Goal: Use online tool/utility: Use online tool/utility

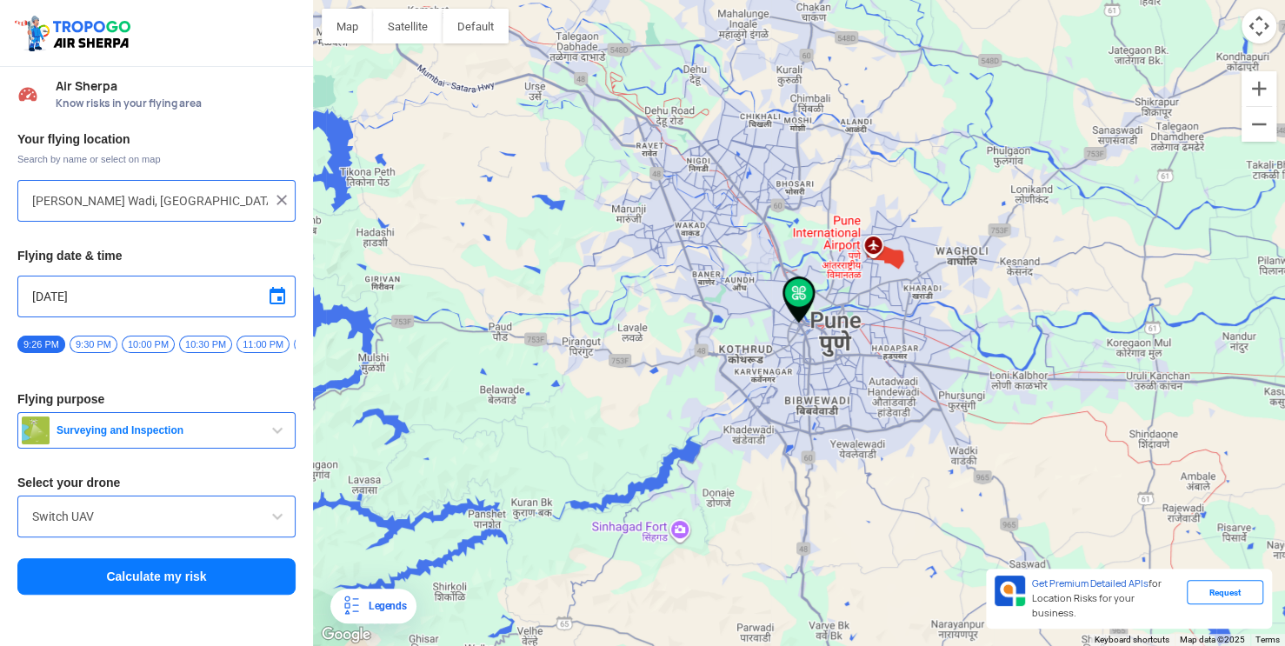
click at [109, 297] on input "[DATE]" at bounding box center [156, 296] width 249 height 21
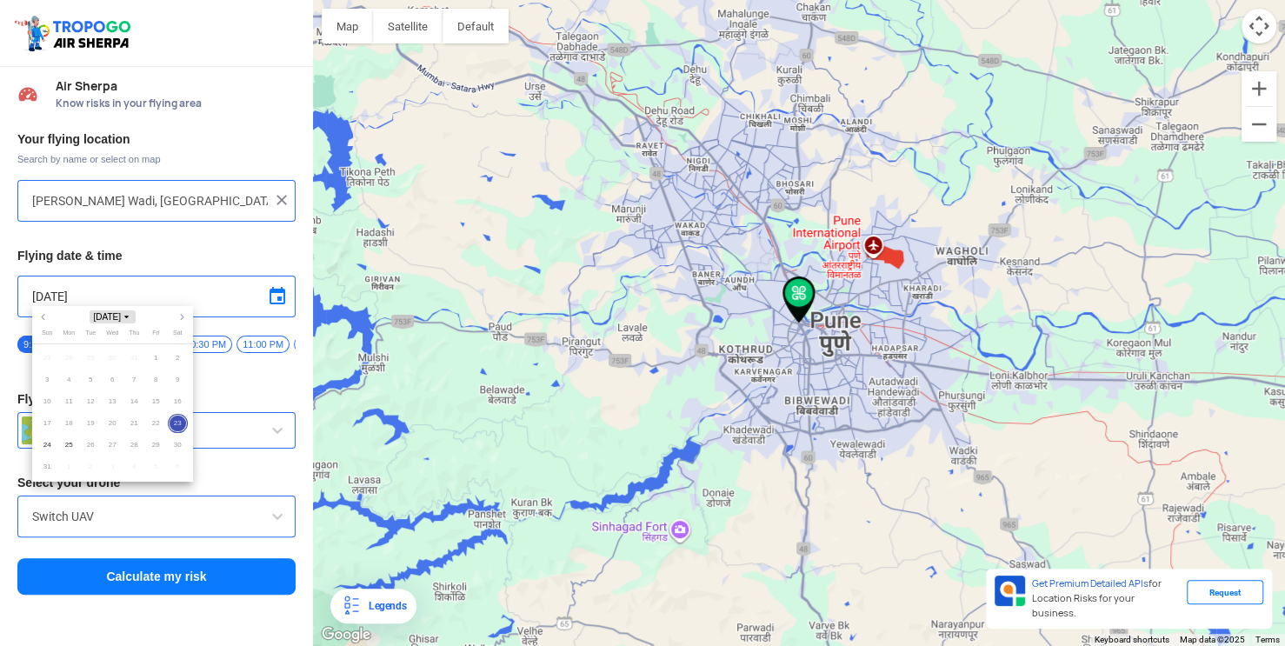
click at [122, 312] on span "[DATE]" at bounding box center [113, 316] width 46 height 13
click at [70, 429] on span "2028" at bounding box center [69, 428] width 37 height 17
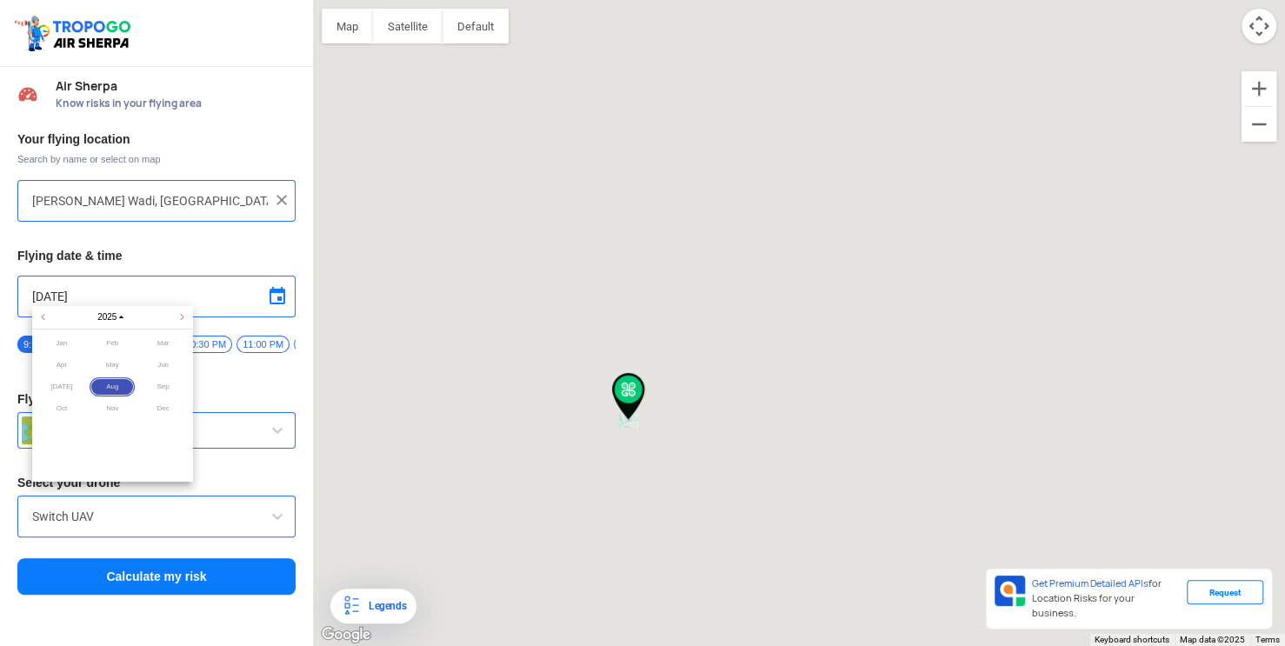
type input "Block E, [STREET_ADDRESS]"
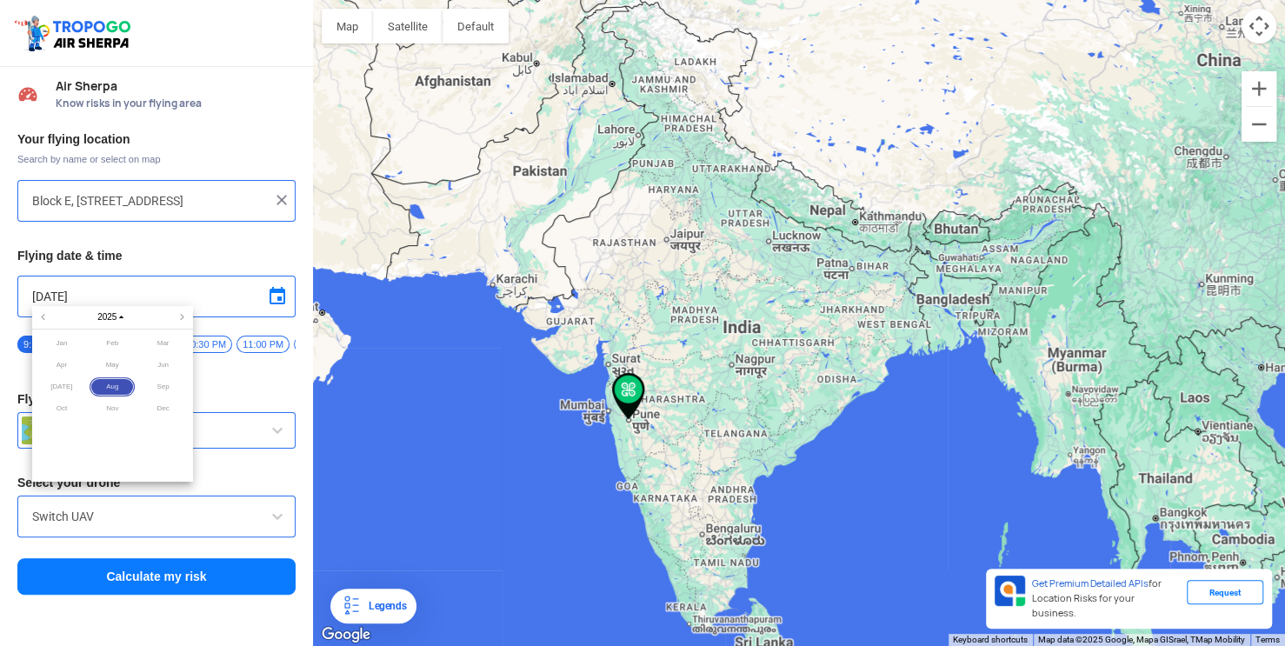
click at [159, 343] on span "Mar" at bounding box center [163, 344] width 46 height 20
click at [133, 421] on span "21" at bounding box center [134, 424] width 20 height 20
click at [63, 442] on span "25" at bounding box center [69, 446] width 20 height 20
type input "[DATE]"
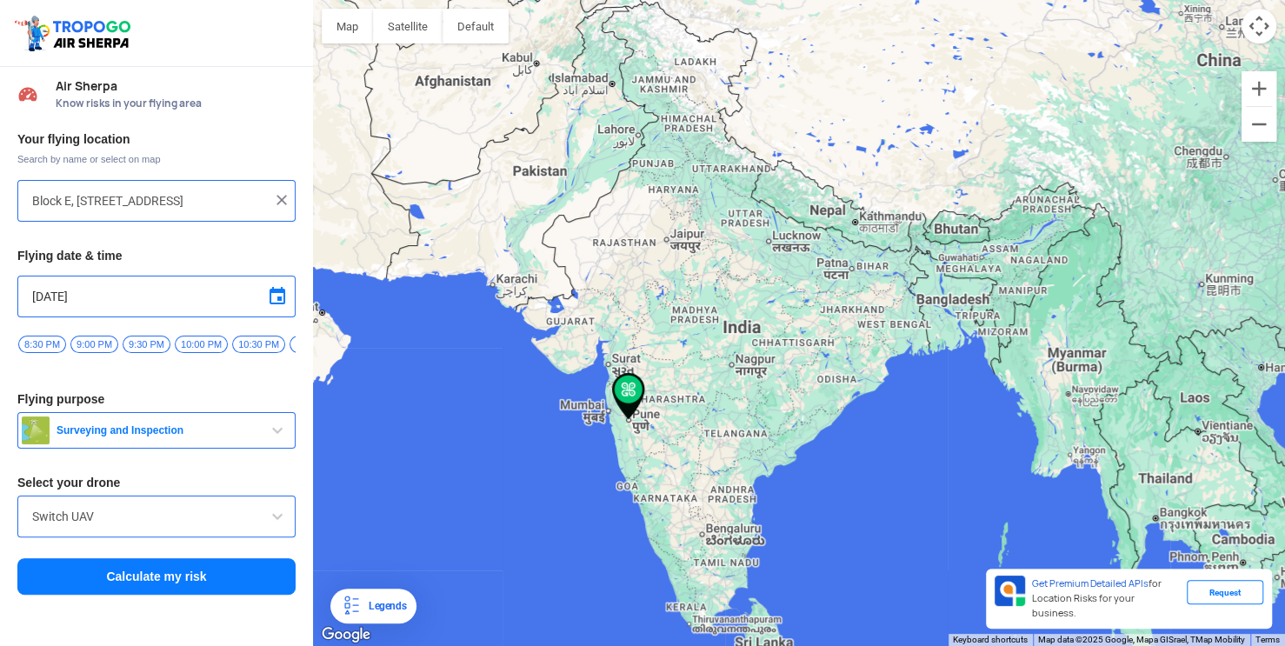
scroll to position [0, 2174]
click at [63, 347] on span "9:00 PM" at bounding box center [87, 344] width 48 height 17
click at [140, 582] on button "Calculate my risk" at bounding box center [156, 576] width 278 height 37
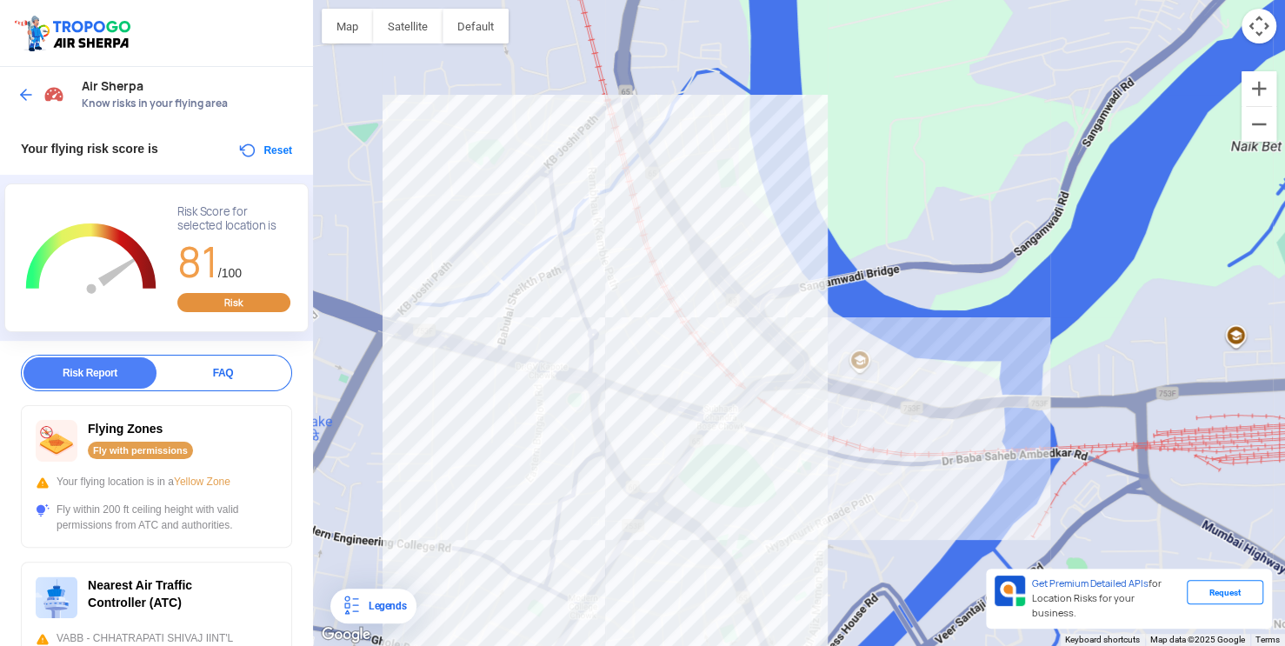
drag, startPoint x: 424, startPoint y: 390, endPoint x: 624, endPoint y: 402, distance: 201.2
click at [624, 402] on div at bounding box center [799, 323] width 972 height 646
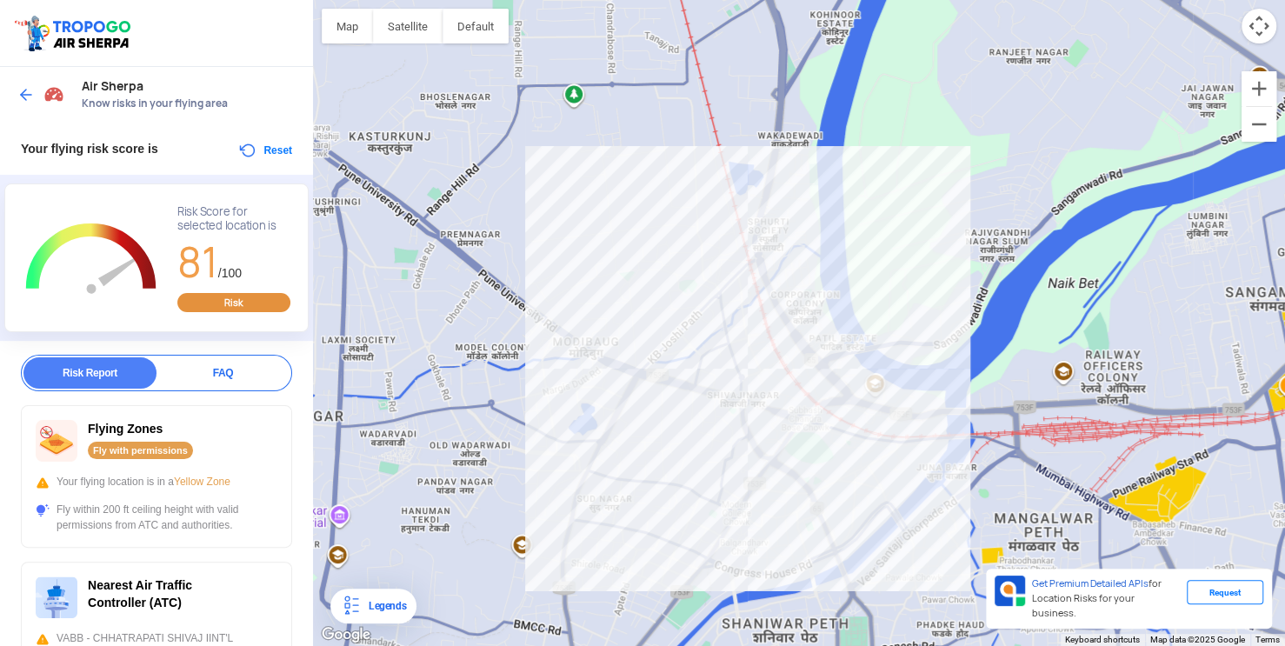
click at [1029, 379] on div at bounding box center [799, 323] width 972 height 646
